Goal: Task Accomplishment & Management: Manage account settings

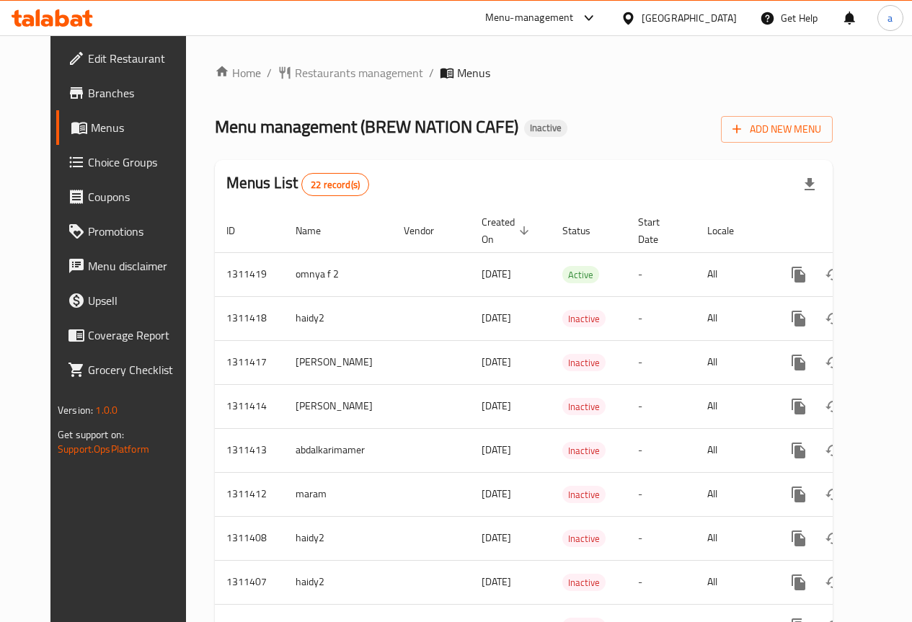
click at [74, 79] on link "Branches" at bounding box center [129, 93] width 146 height 35
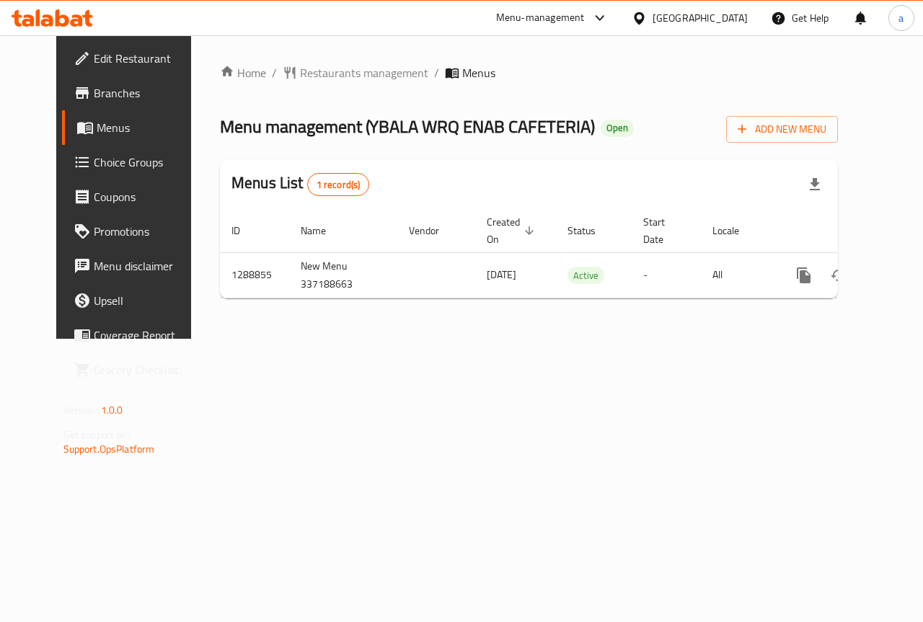
scroll to position [0, 5]
click at [94, 94] on span "Branches" at bounding box center [146, 92] width 105 height 17
click at [94, 97] on span "Branches" at bounding box center [146, 92] width 105 height 17
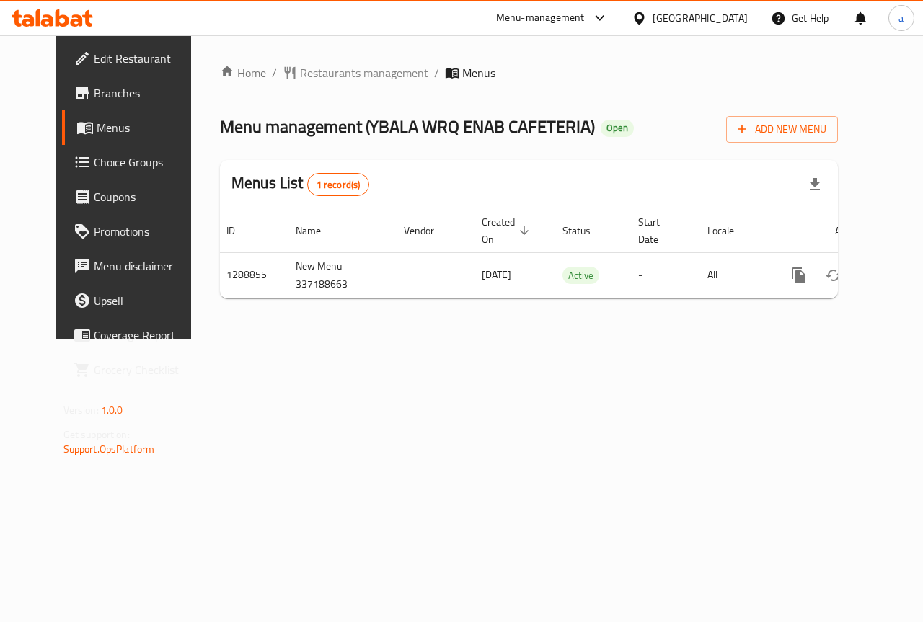
click at [96, 164] on span "Choice Groups" at bounding box center [146, 162] width 105 height 17
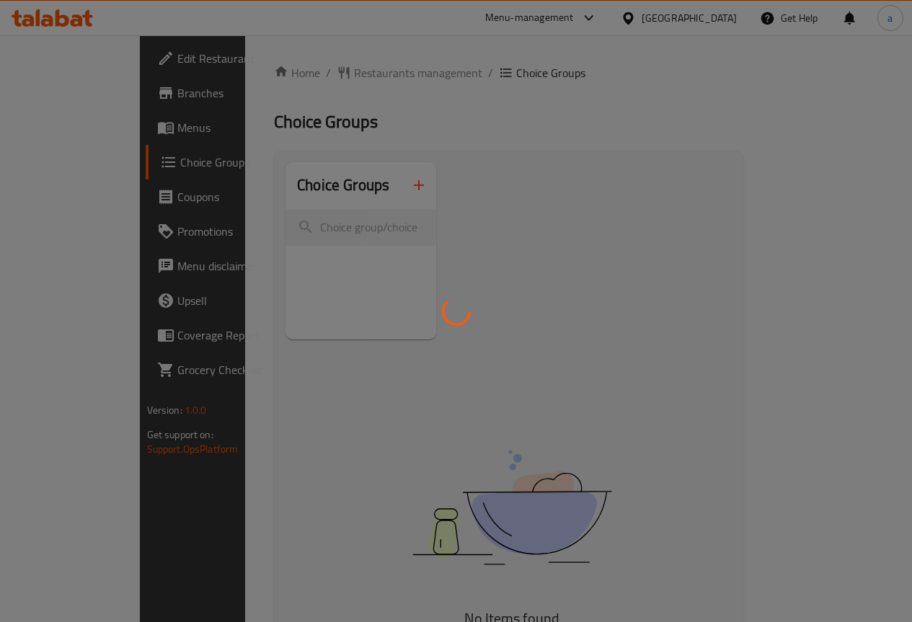
click at [78, 135] on div at bounding box center [456, 311] width 912 height 622
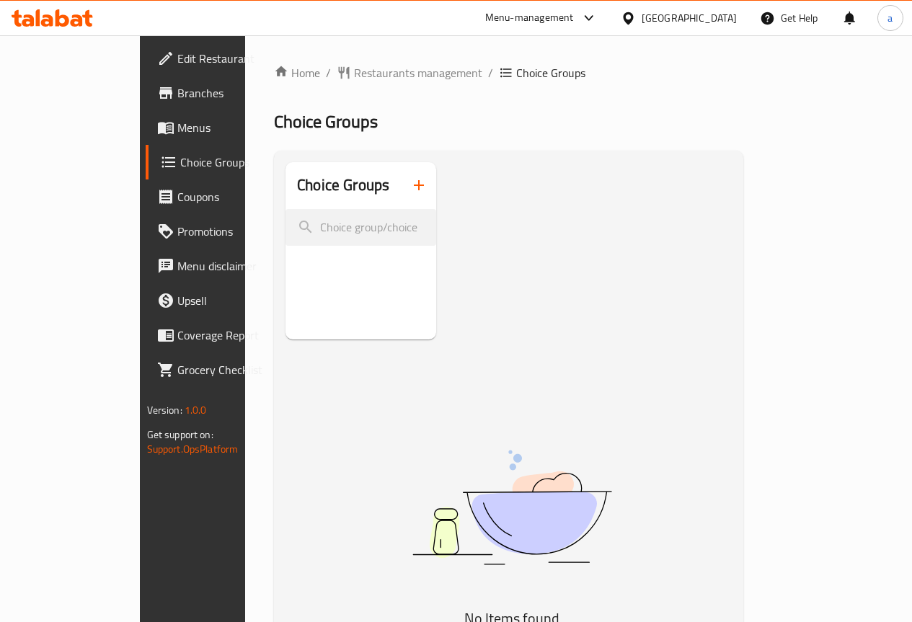
click at [177, 132] on span "Menus" at bounding box center [228, 127] width 103 height 17
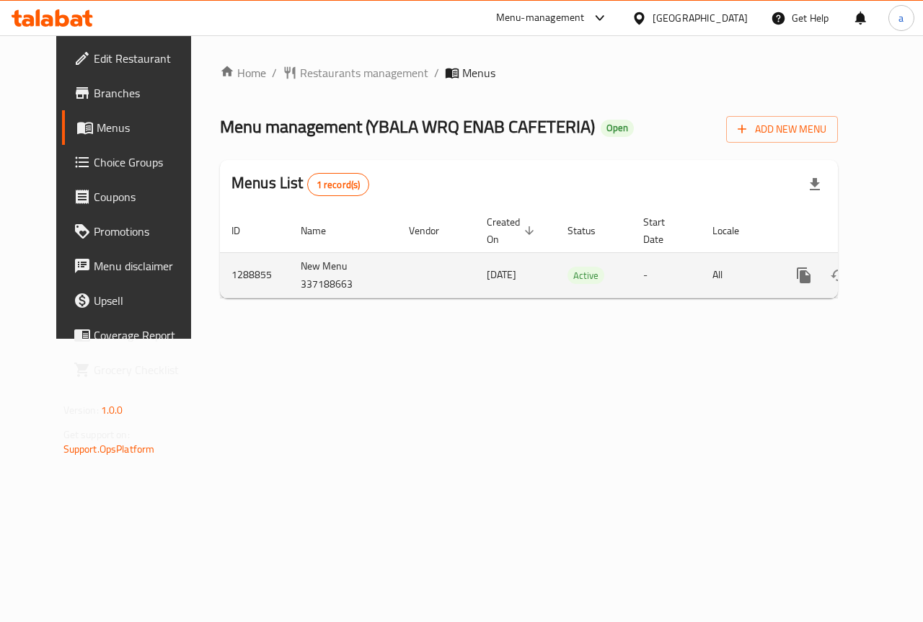
click at [901, 277] on icon "enhanced table" at bounding box center [907, 275] width 13 height 13
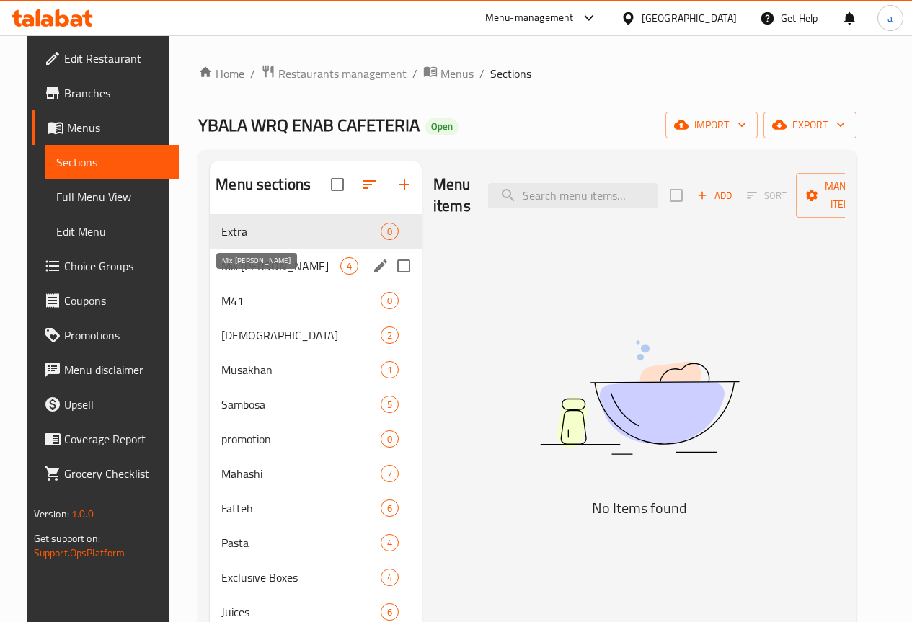
click at [273, 275] on span "Mix Mahashi" at bounding box center [280, 265] width 119 height 17
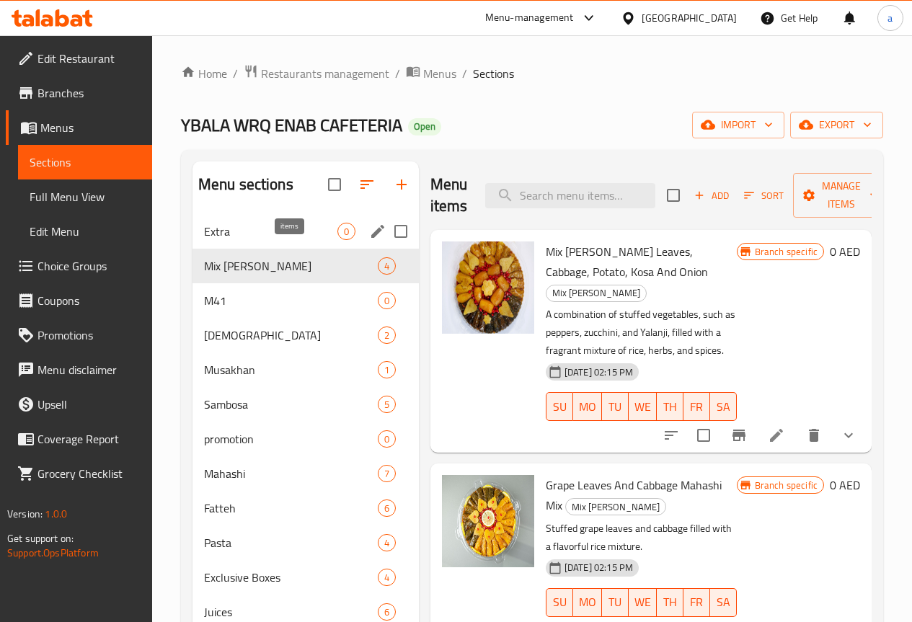
click at [279, 240] on span "Extra" at bounding box center [270, 231] width 133 height 17
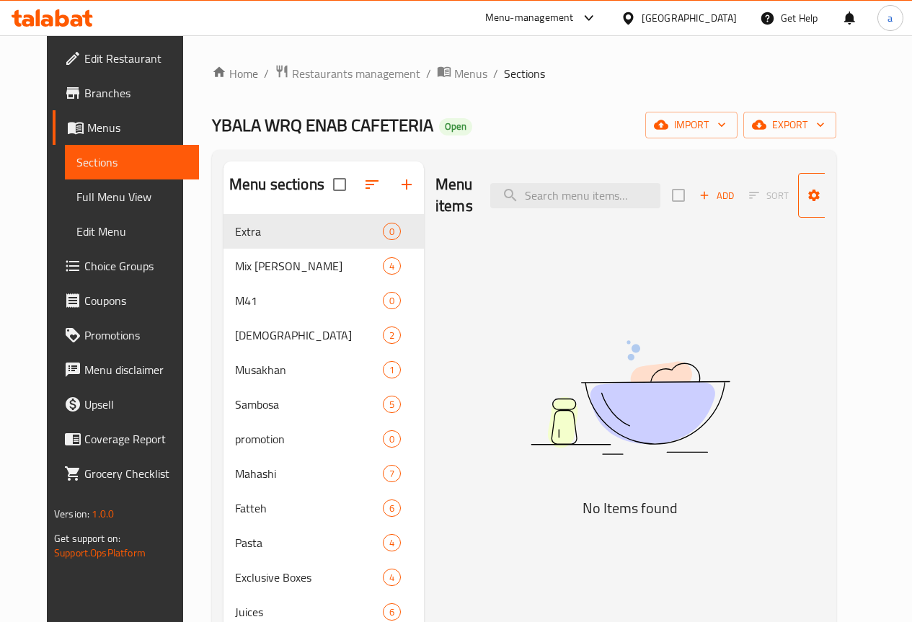
click at [832, 190] on span "Manage items" at bounding box center [846, 195] width 74 height 36
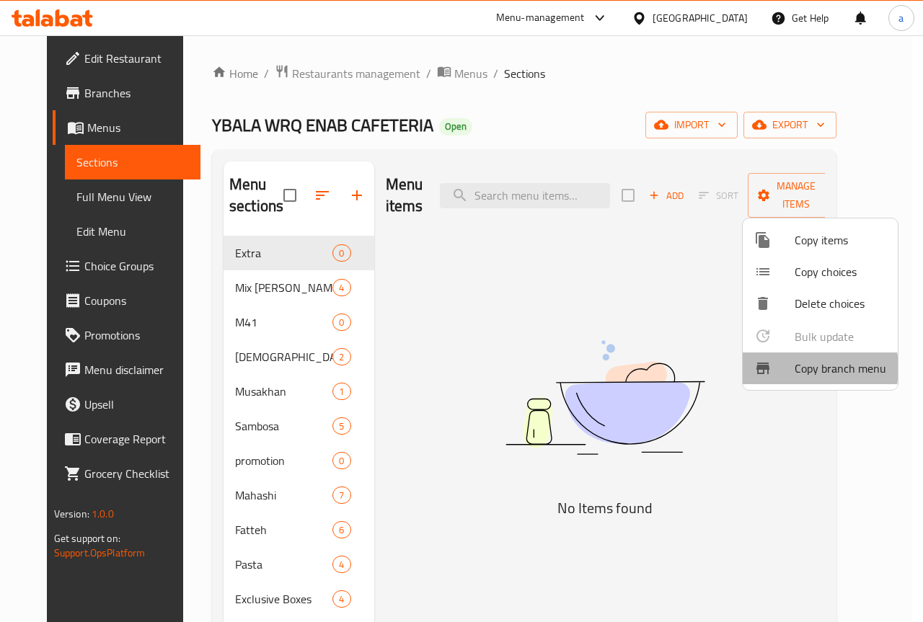
click at [800, 368] on span "Copy branch menu" at bounding box center [840, 368] width 92 height 17
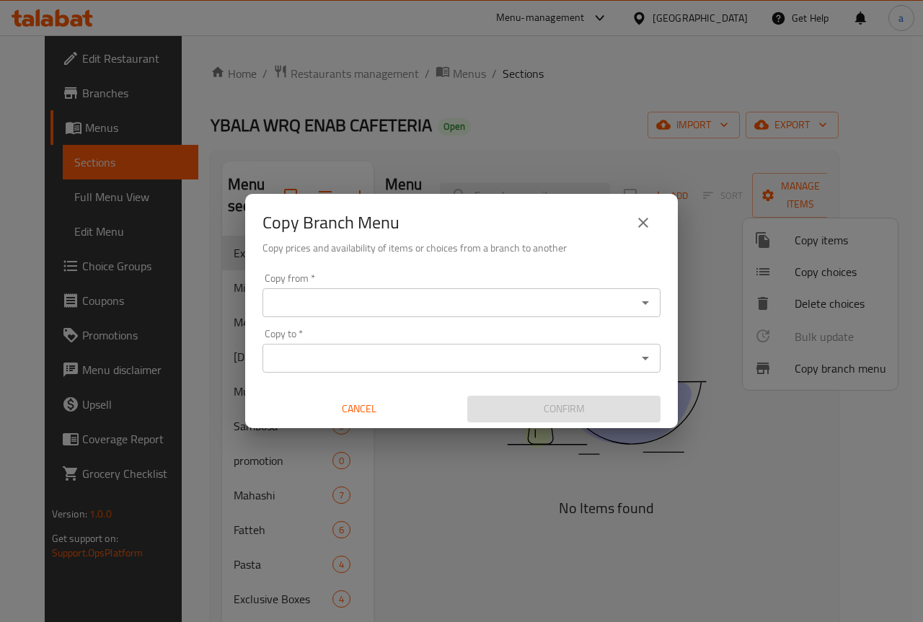
click at [364, 291] on div "Copy from *" at bounding box center [461, 302] width 398 height 29
click at [395, 303] on input "Copy from   *" at bounding box center [449, 303] width 365 height 20
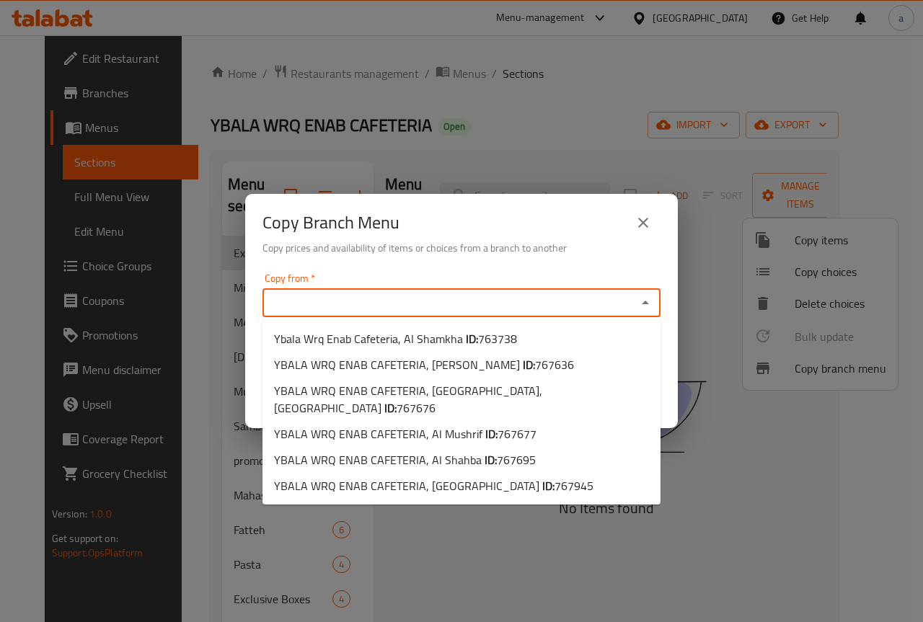
paste input "763738"
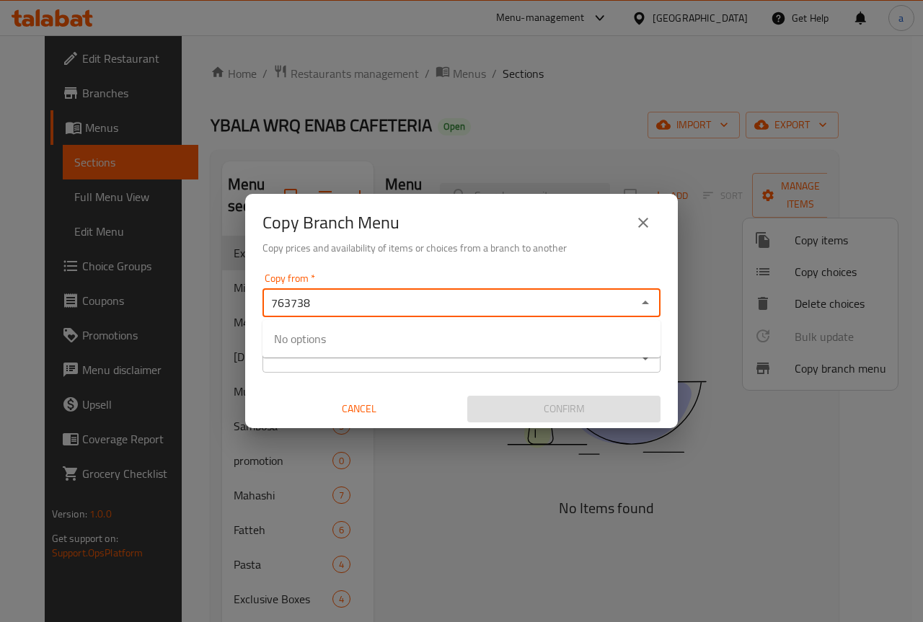
type input "763738"
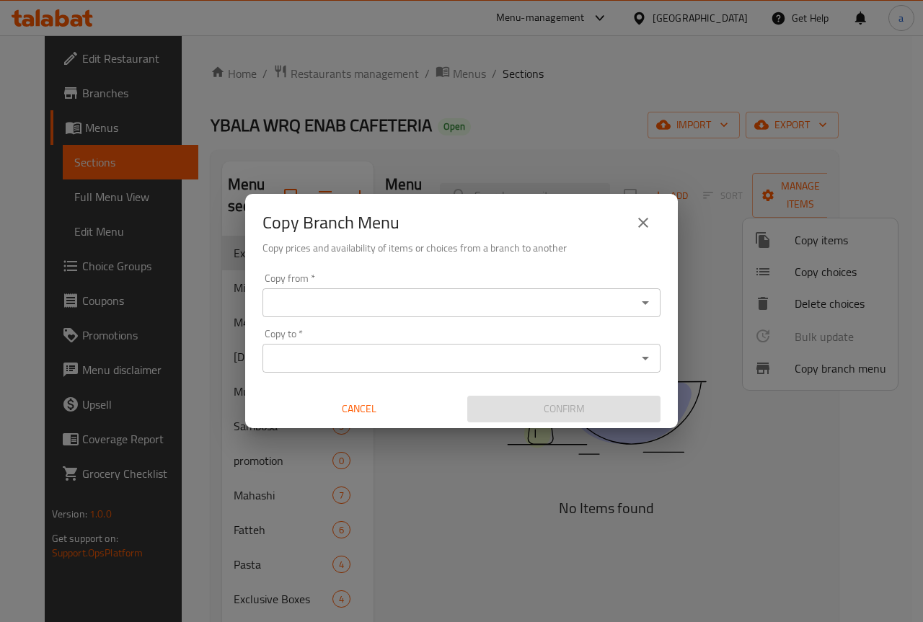
click at [334, 365] on input "Copy to   *" at bounding box center [449, 358] width 365 height 20
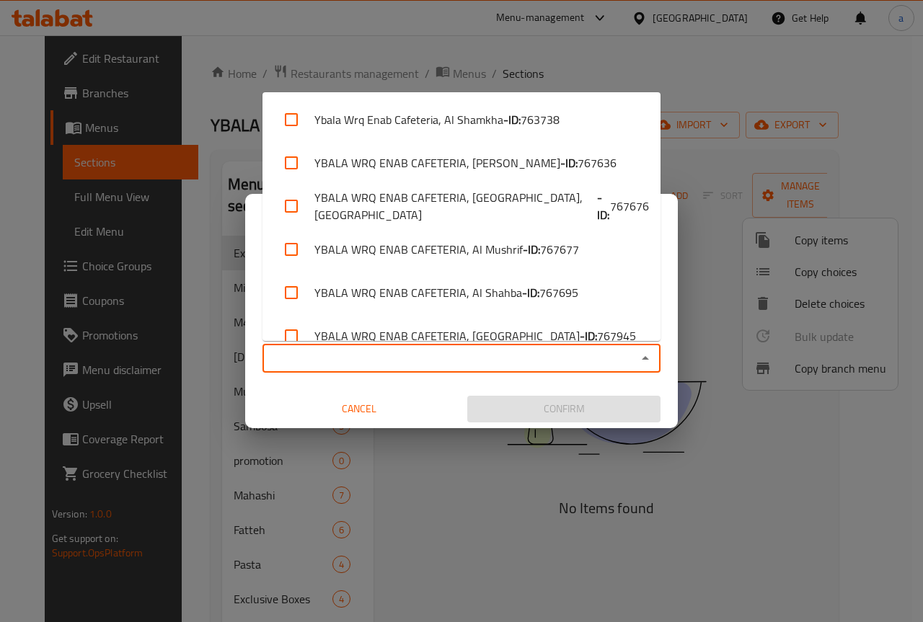
paste input "767636"
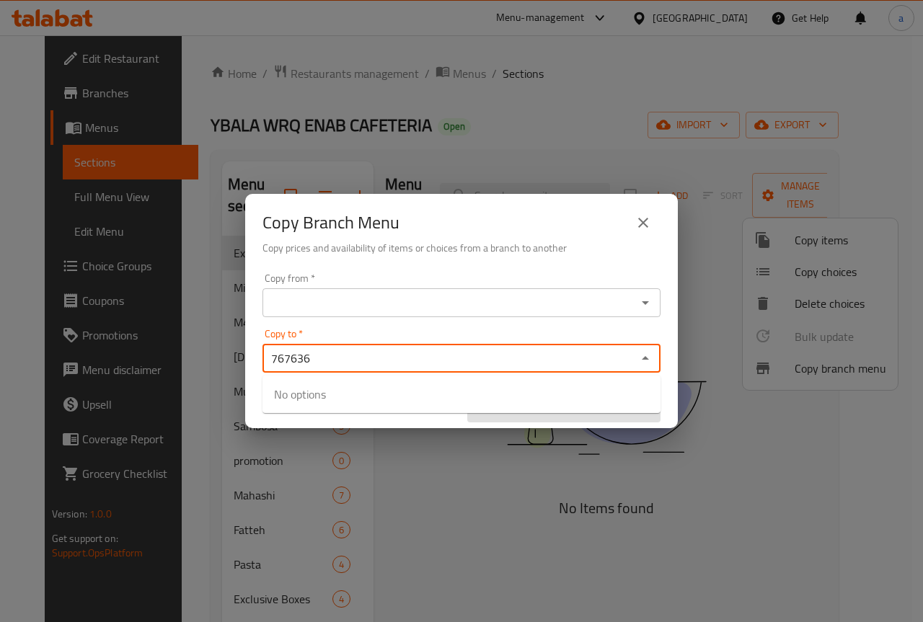
type input "767636"
click at [337, 298] on input "Copy from   *" at bounding box center [449, 303] width 365 height 20
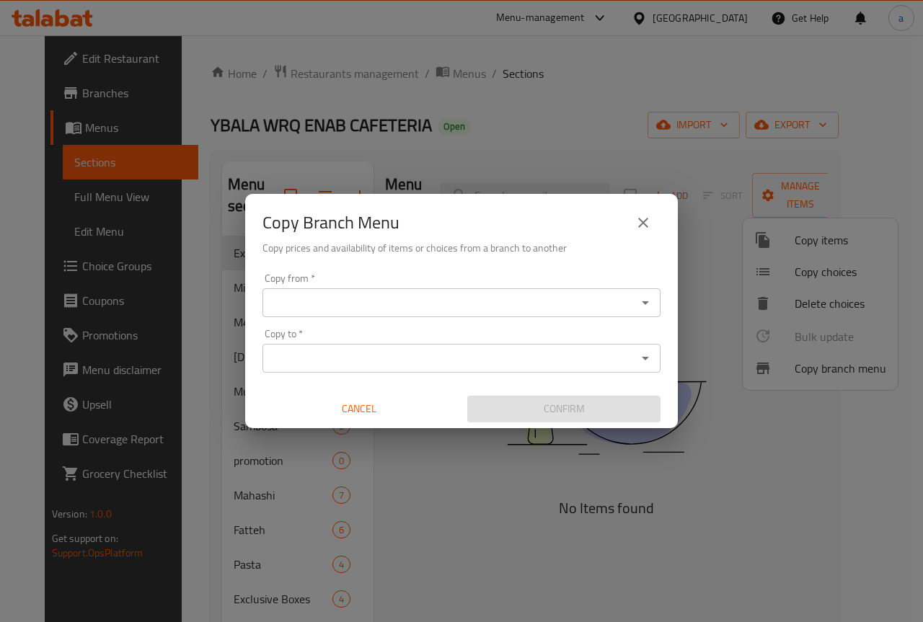
click at [364, 304] on input "Copy from   *" at bounding box center [449, 303] width 365 height 20
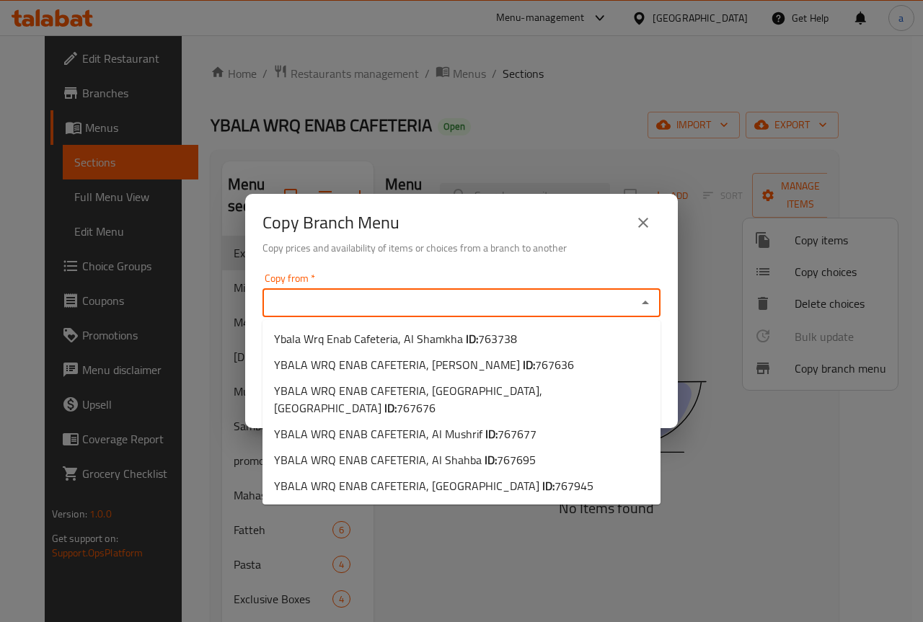
paste input "763738"
type input "763738"
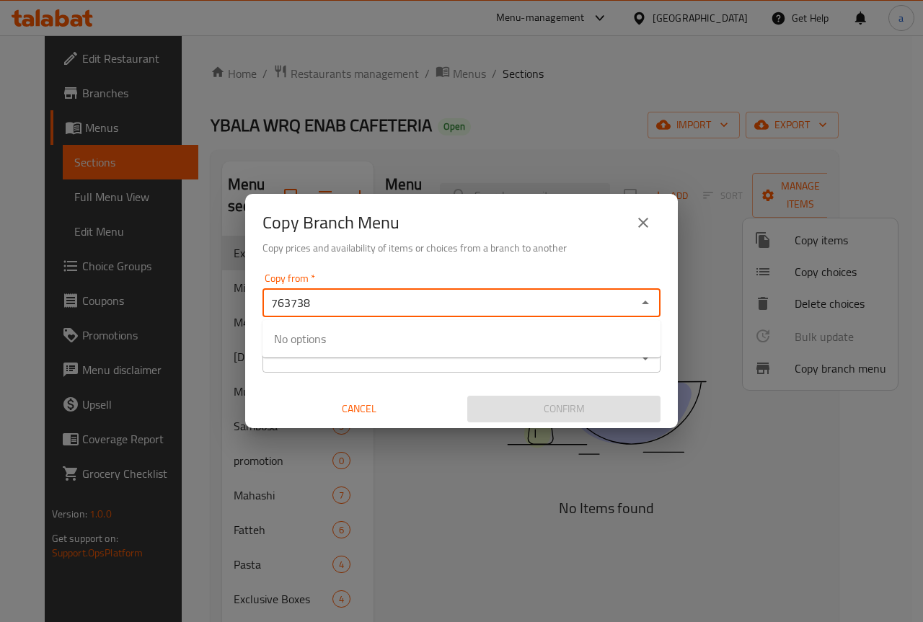
click at [387, 308] on input "763738" at bounding box center [449, 303] width 365 height 20
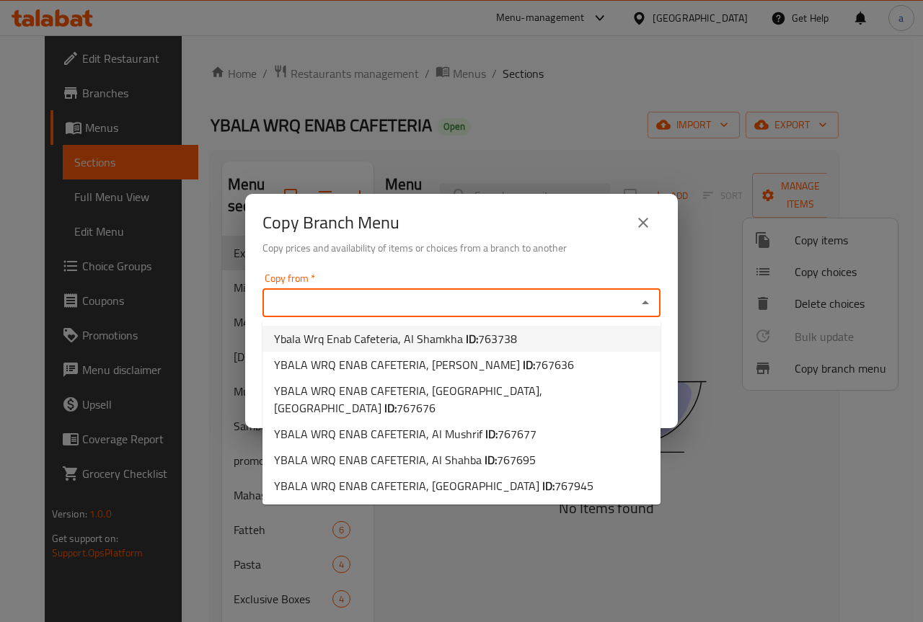
click at [406, 344] on span "Ybala Wrq Enab Cafeteria, Al Shamkha ID: 763738" at bounding box center [395, 338] width 243 height 17
type input "Ybala Wrq Enab Cafeteria, Al Shamkha"
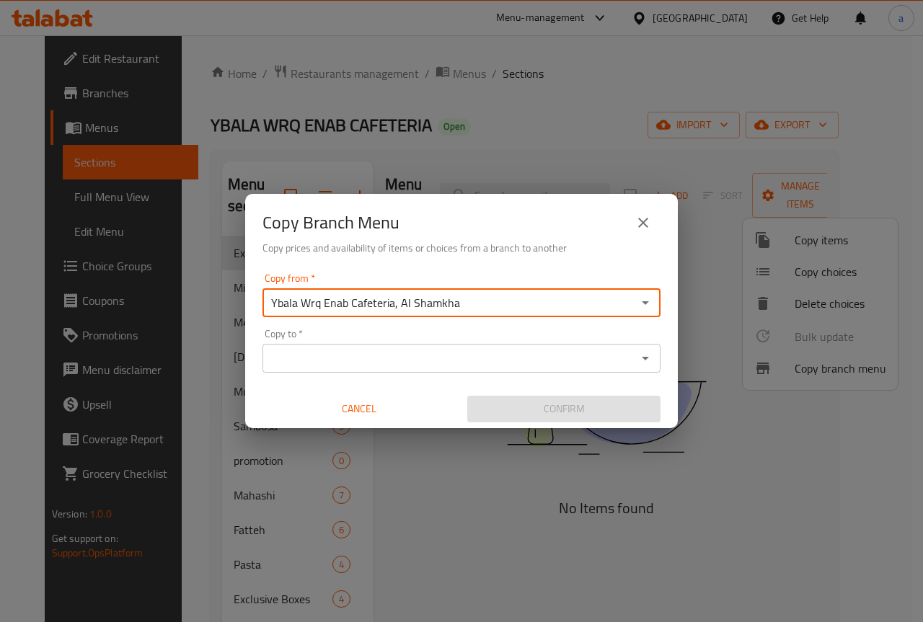
click at [474, 299] on input "Ybala Wrq Enab Cafeteria, Al Shamkha" at bounding box center [449, 303] width 365 height 20
click at [648, 307] on icon "Open" at bounding box center [644, 302] width 17 height 17
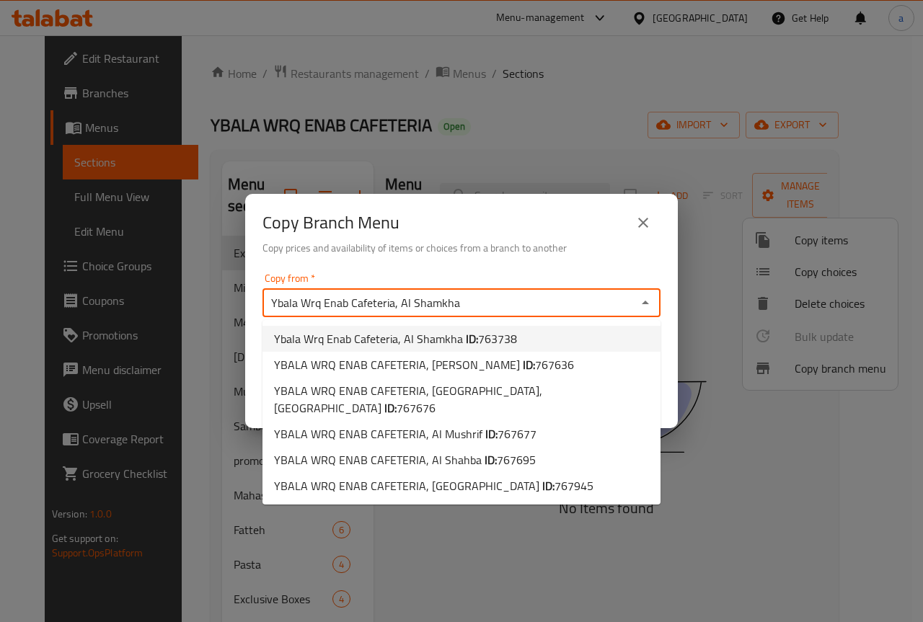
click at [649, 307] on icon "Close" at bounding box center [644, 302] width 17 height 17
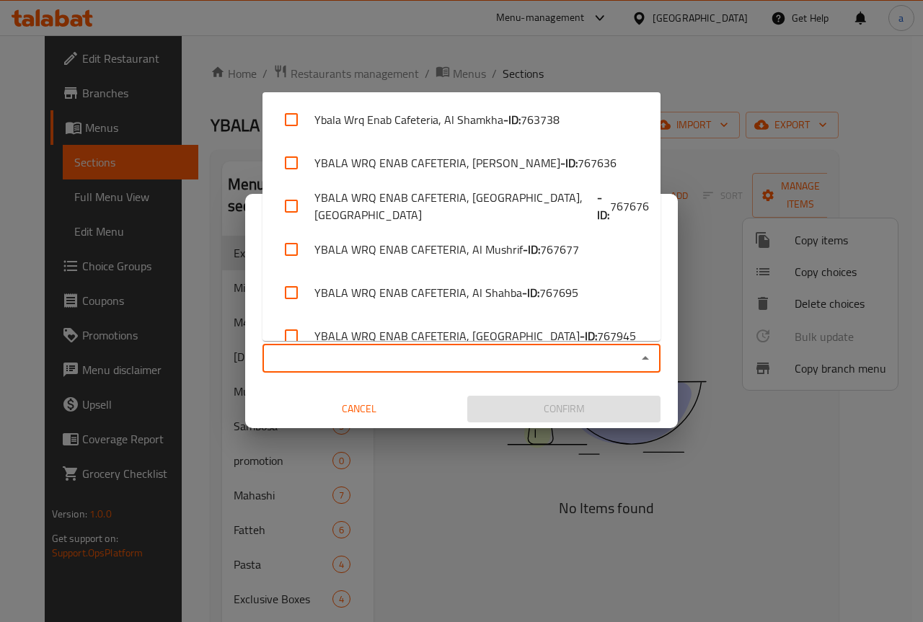
click at [586, 352] on input "Copy to   *" at bounding box center [449, 358] width 365 height 20
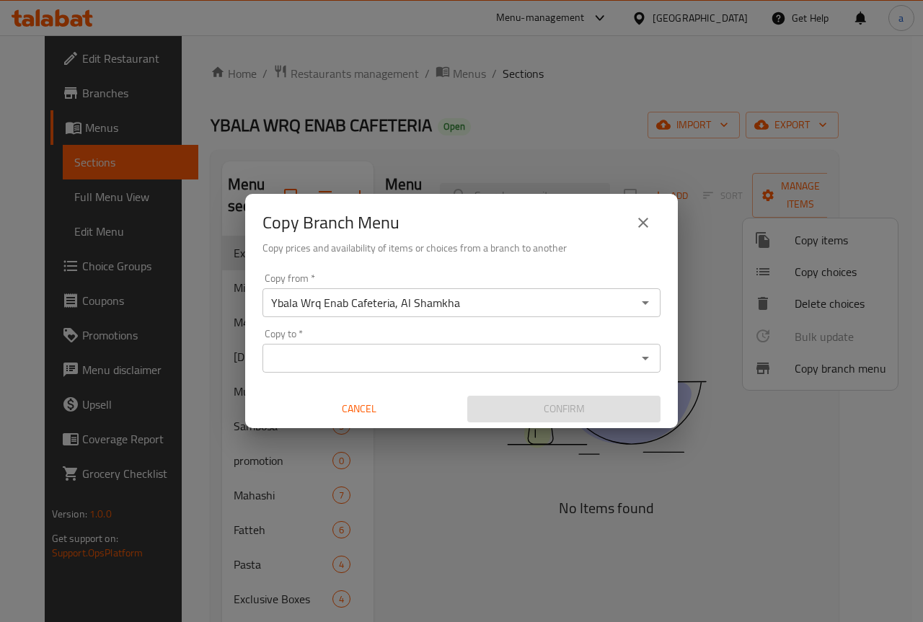
click at [335, 357] on input "Copy to   *" at bounding box center [449, 358] width 365 height 20
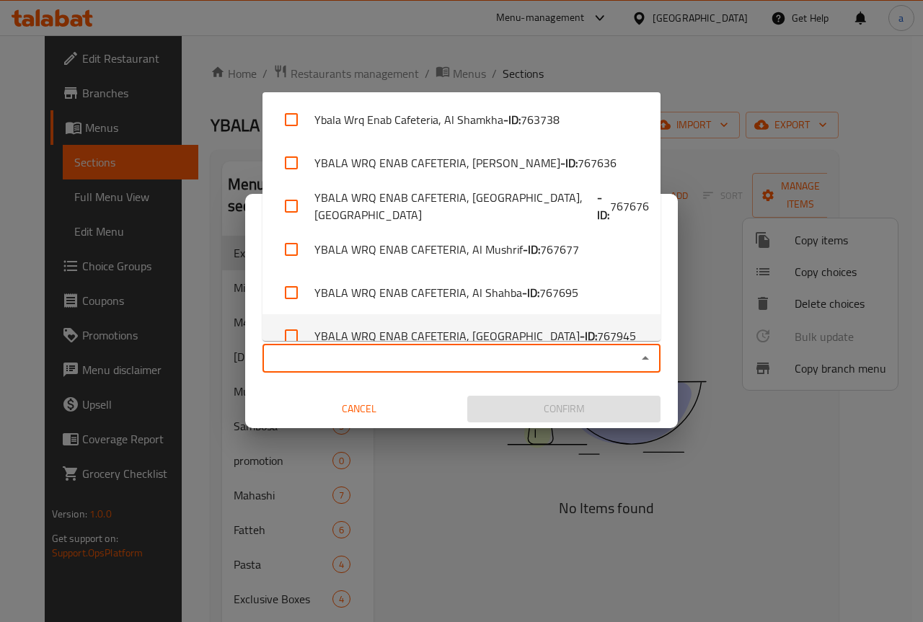
click at [505, 366] on input "Copy to   *" at bounding box center [449, 358] width 365 height 20
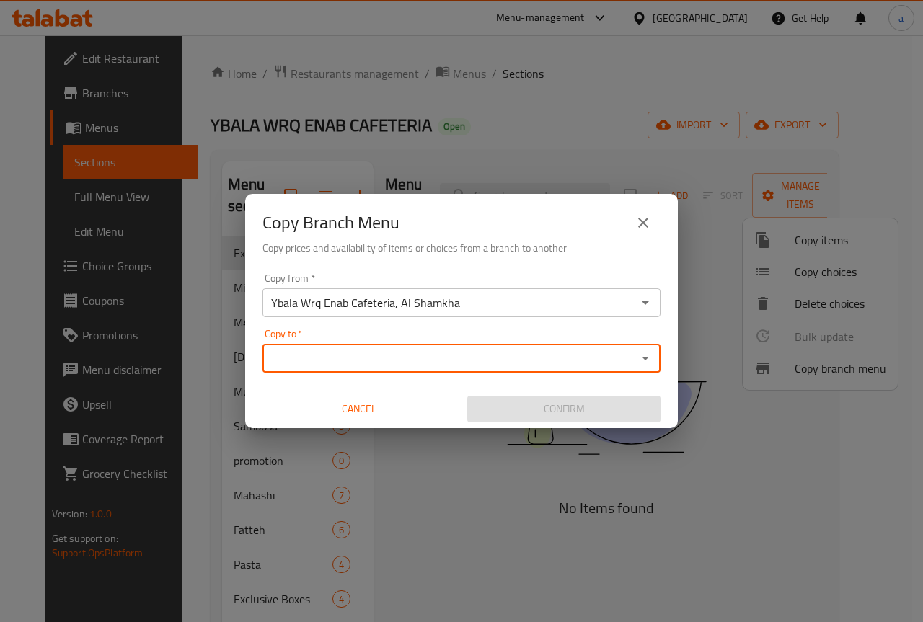
click at [546, 357] on input "Copy to   *" at bounding box center [449, 358] width 365 height 20
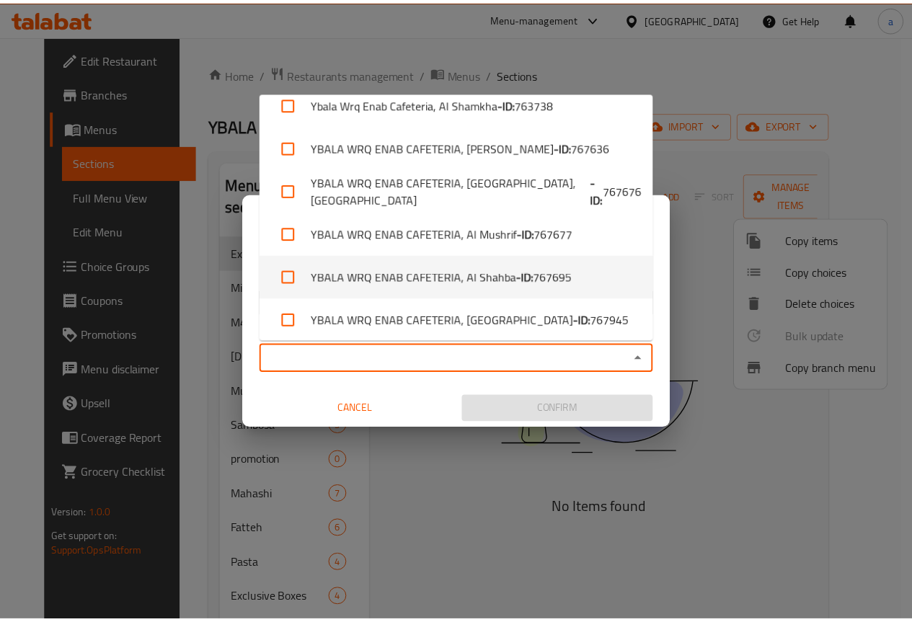
scroll to position [22, 0]
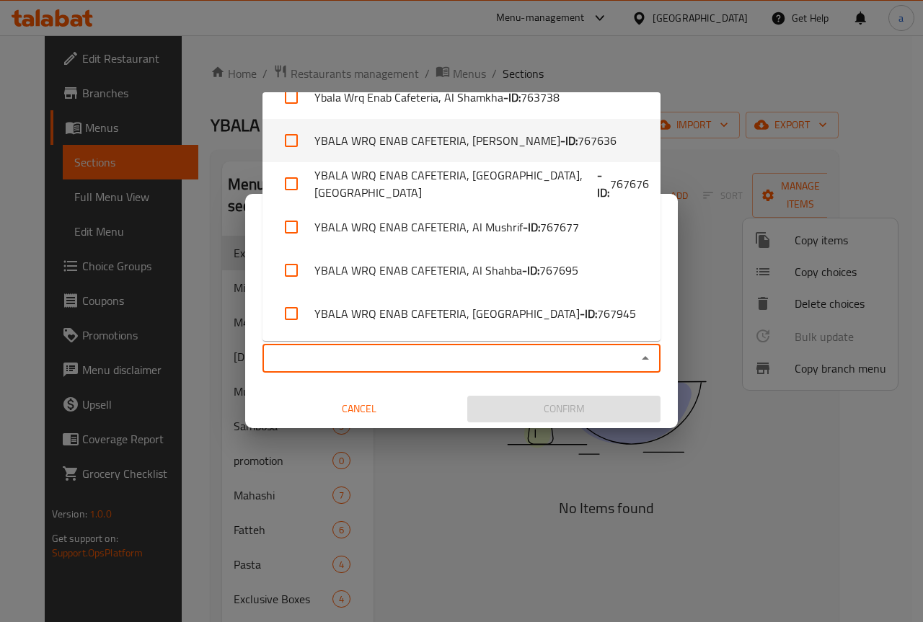
click at [434, 157] on li "YBALA WRQ ENAB CAFETERIA, Al Ameriya - ID: 767636" at bounding box center [461, 140] width 398 height 43
checkbox input "true"
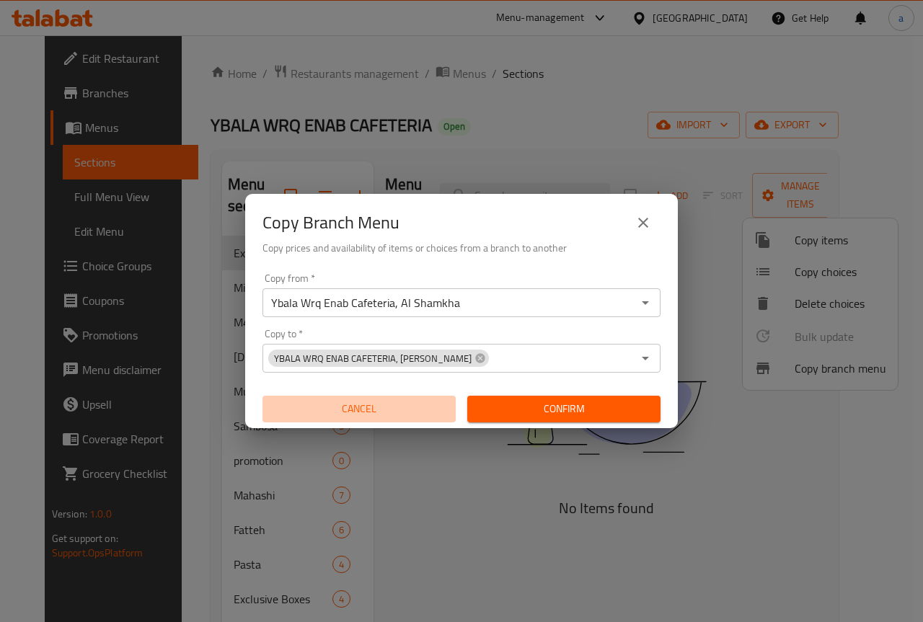
click at [430, 401] on span "Cancel" at bounding box center [359, 409] width 182 height 18
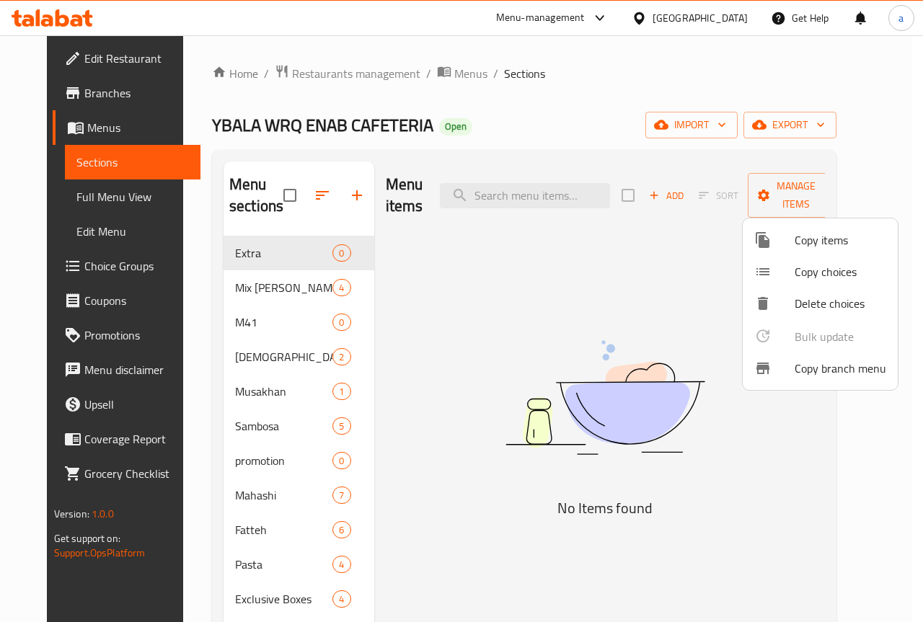
click at [799, 366] on span "Copy branch menu" at bounding box center [840, 368] width 92 height 17
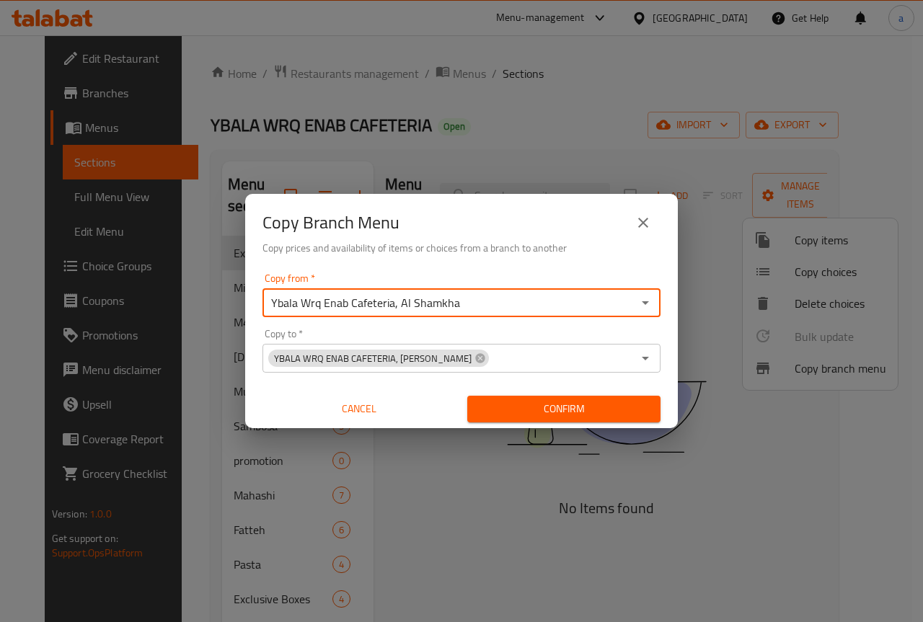
click at [378, 307] on input "Ybala Wrq Enab Cafeteria, Al Shamkha" at bounding box center [449, 303] width 365 height 20
click at [474, 302] on input "Ybala Wrq Enab Cafeteria, Al Shamkha" at bounding box center [449, 303] width 365 height 20
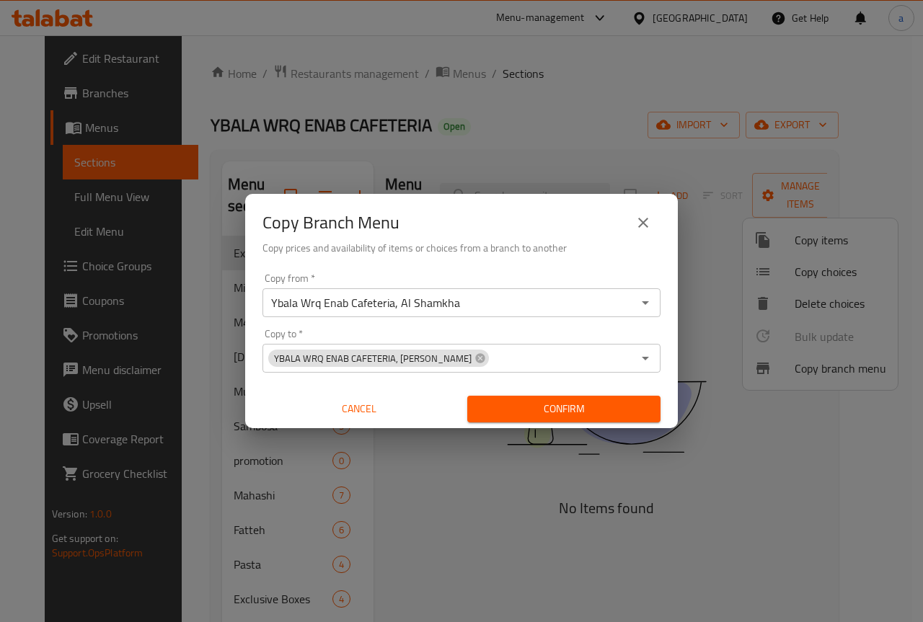
click at [502, 400] on span "Confirm" at bounding box center [564, 409] width 170 height 18
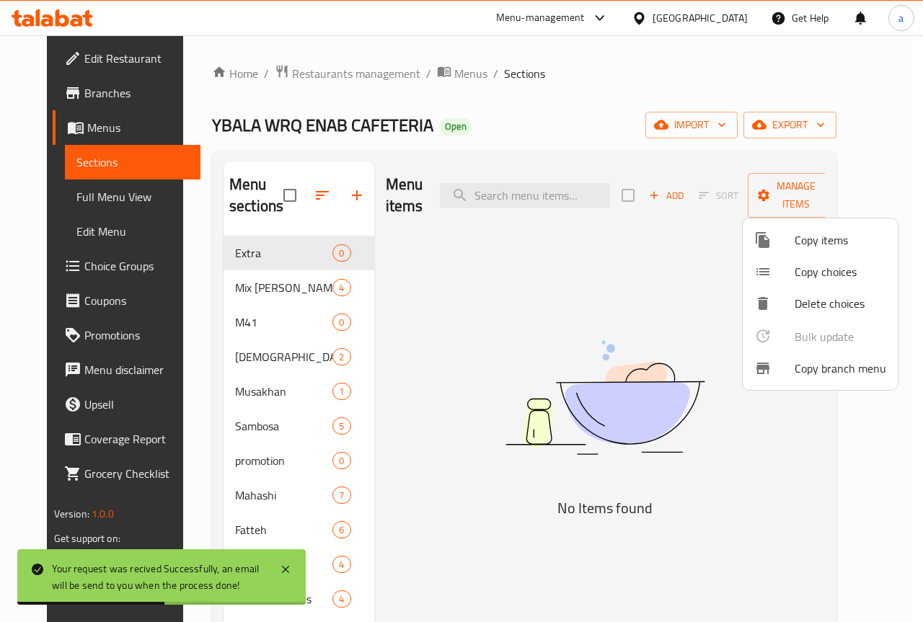
drag, startPoint x: 226, startPoint y: 5, endPoint x: 72, endPoint y: 195, distance: 244.5
click at [72, 195] on div at bounding box center [461, 311] width 923 height 622
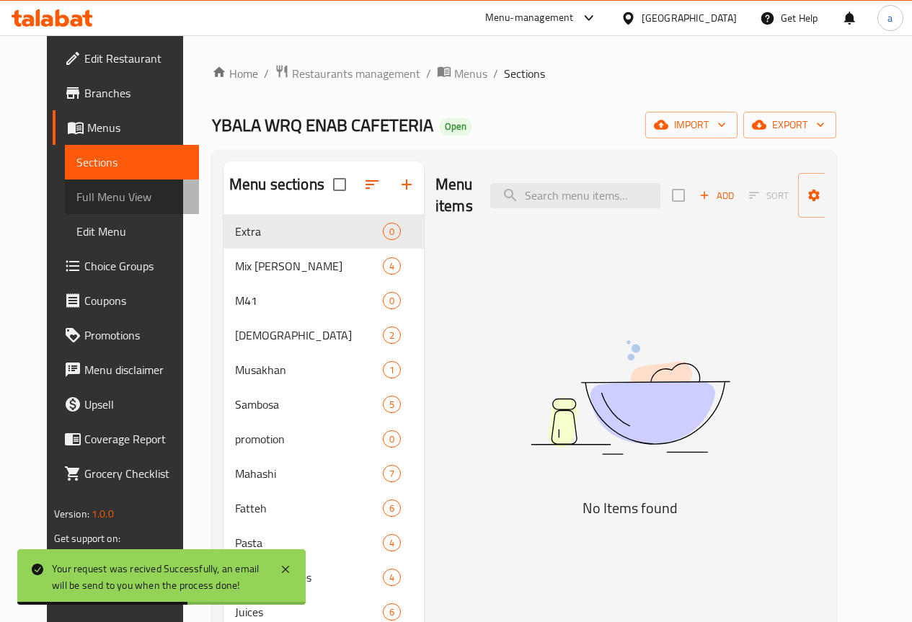
click at [76, 195] on span "Full Menu View" at bounding box center [131, 196] width 111 height 17
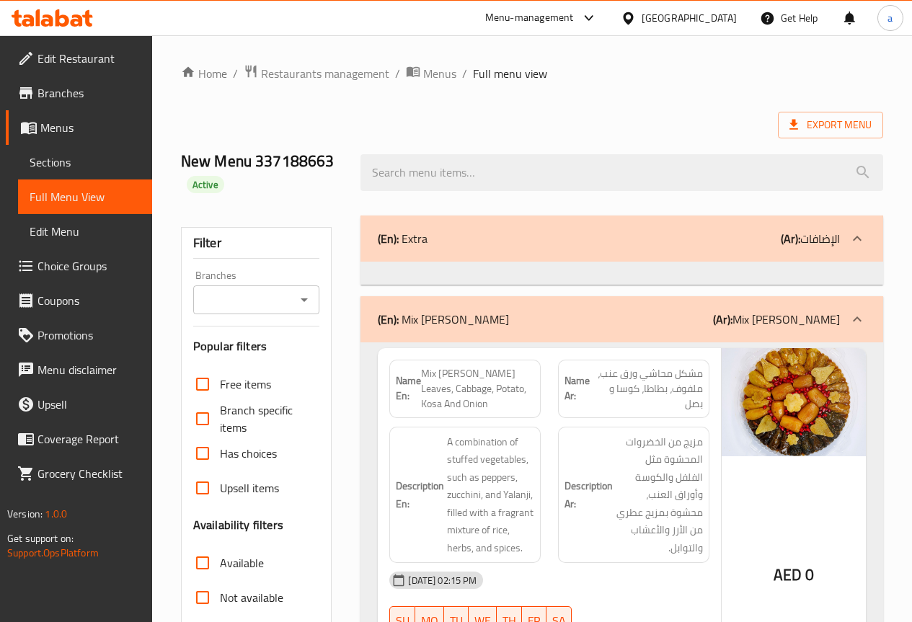
click at [71, 87] on span "Branches" at bounding box center [88, 92] width 103 height 17
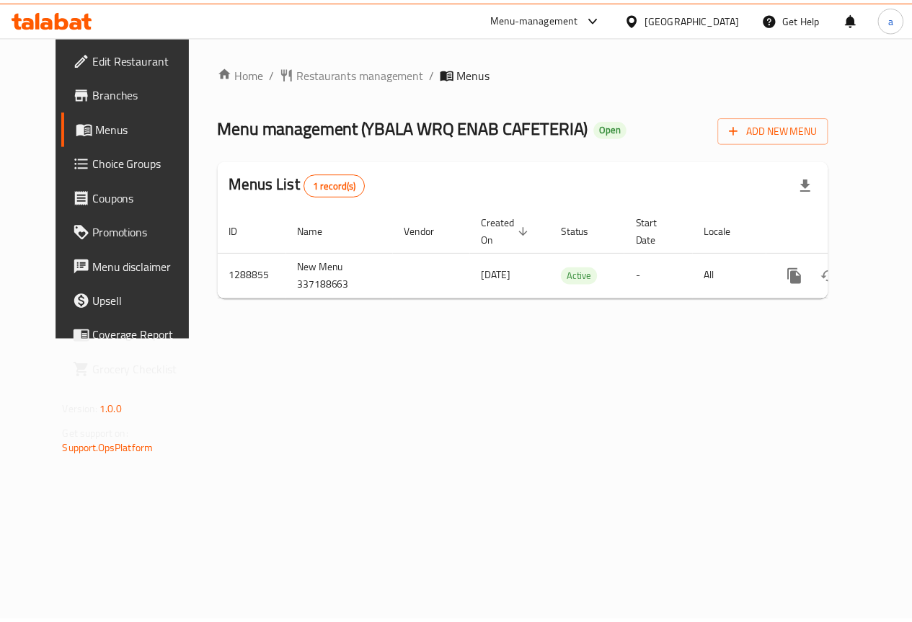
scroll to position [0, 5]
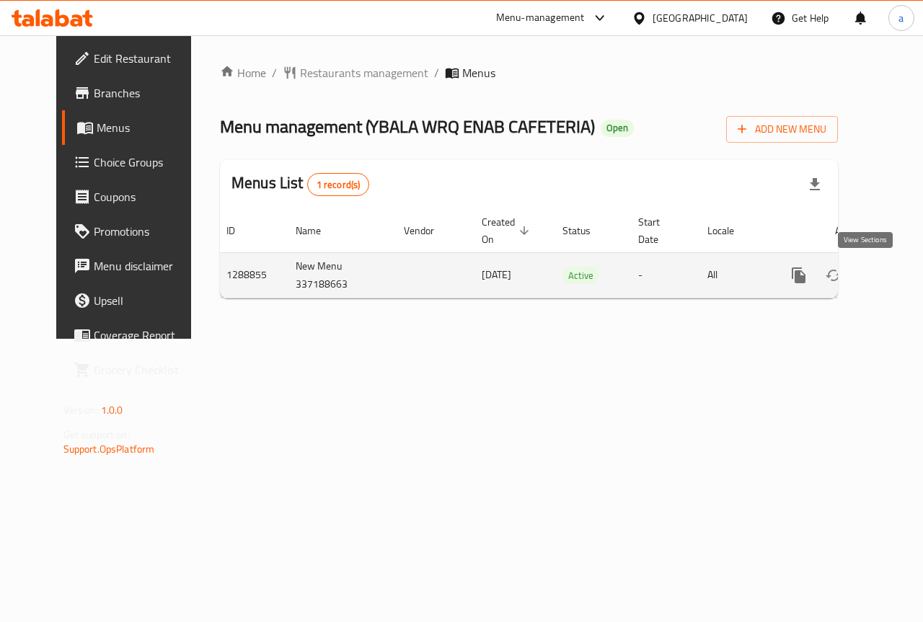
click at [894, 268] on icon "enhanced table" at bounding box center [902, 275] width 17 height 17
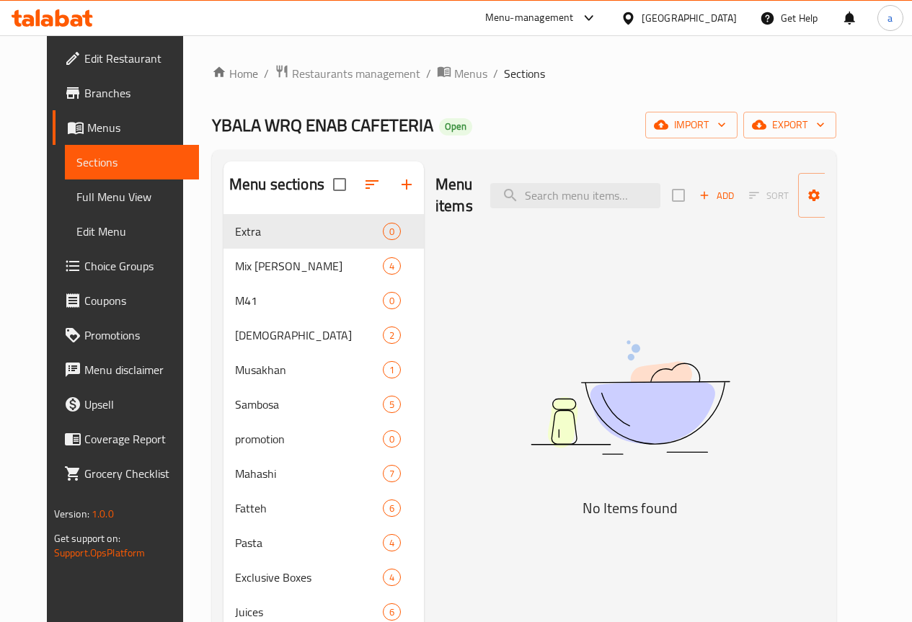
click at [66, 210] on link "Full Menu View" at bounding box center [132, 196] width 134 height 35
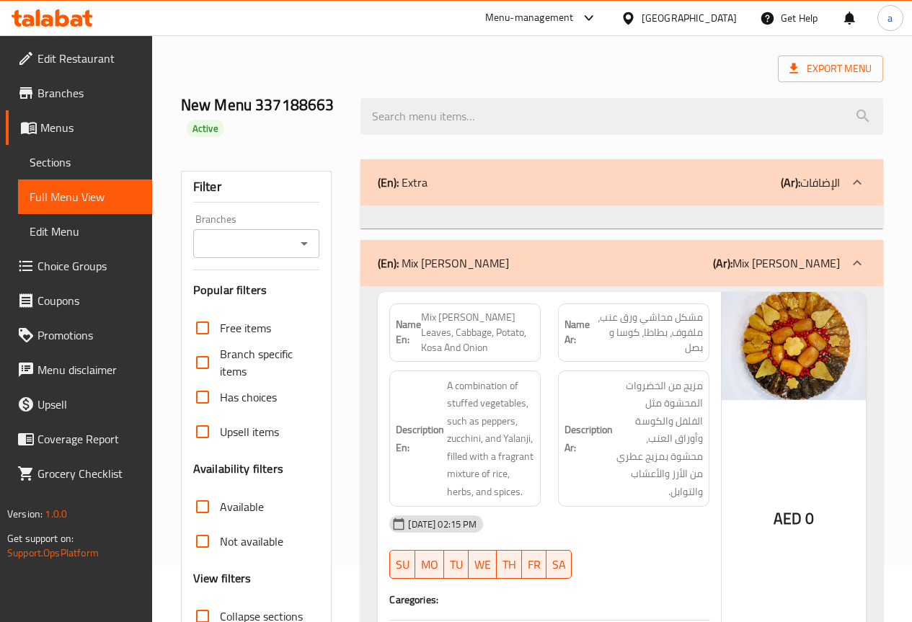
scroll to position [216, 0]
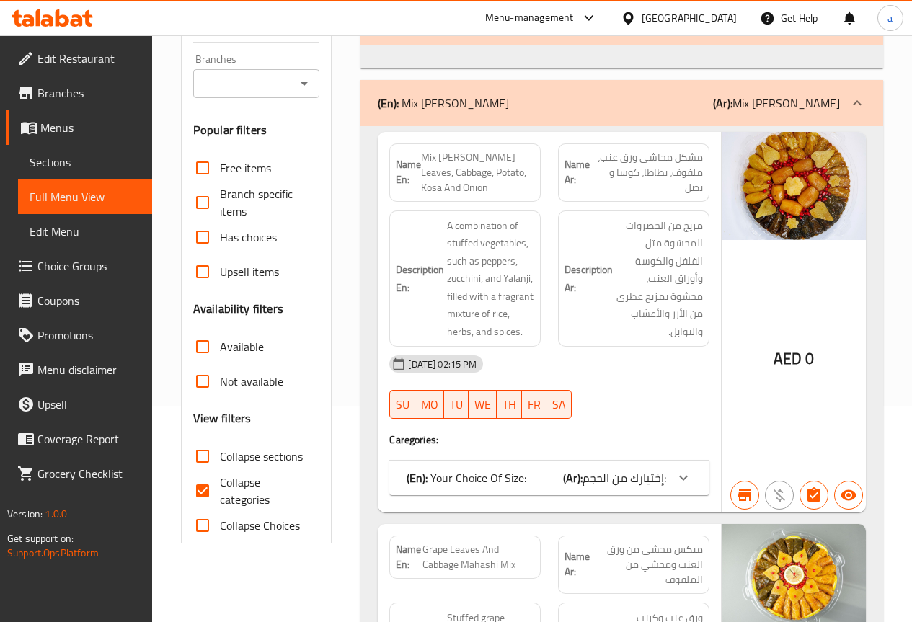
click at [204, 498] on input "Collapse categories" at bounding box center [202, 491] width 35 height 35
checkbox input "false"
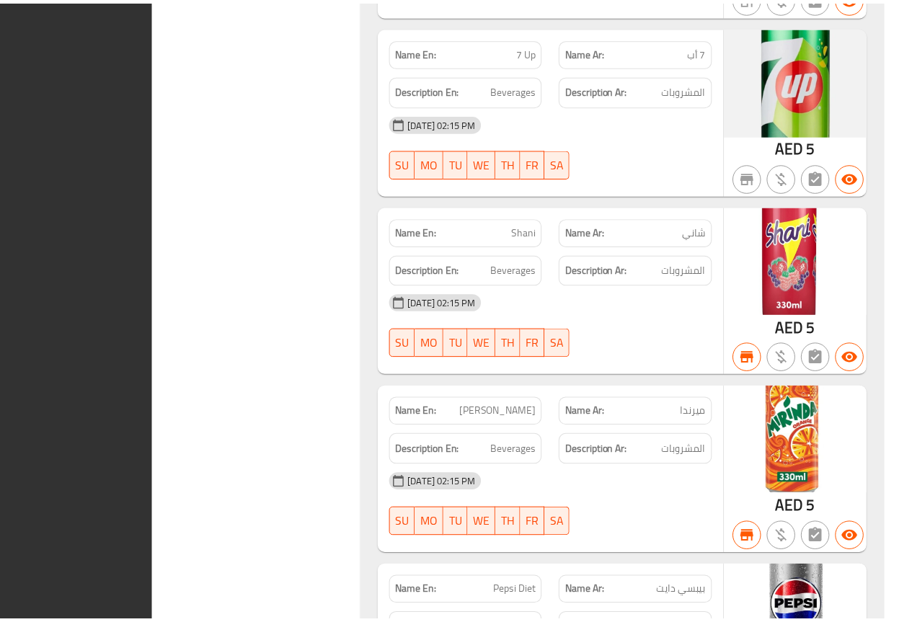
scroll to position [19629, 0]
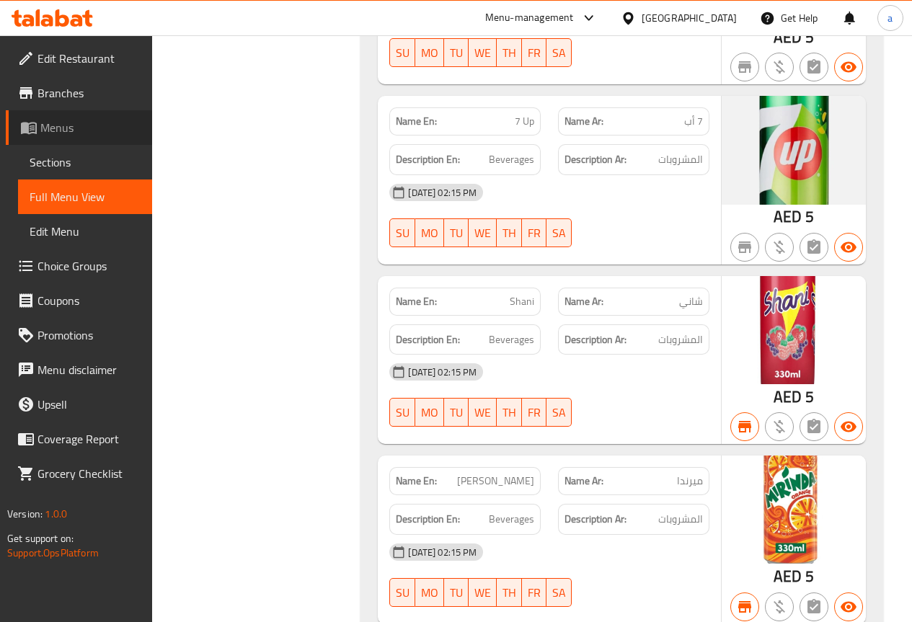
click at [67, 133] on span "Menus" at bounding box center [90, 127] width 100 height 17
